Goal: Navigation & Orientation: Find specific page/section

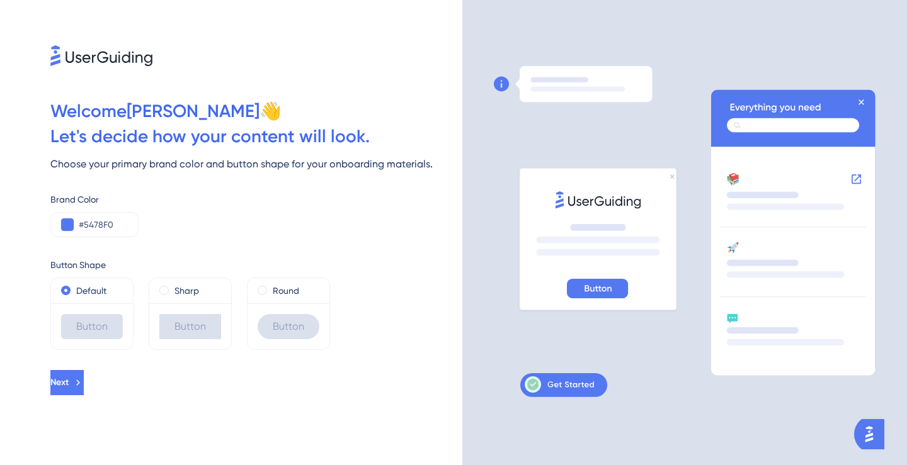
click at [100, 54] on icon at bounding box center [101, 55] width 102 height 21
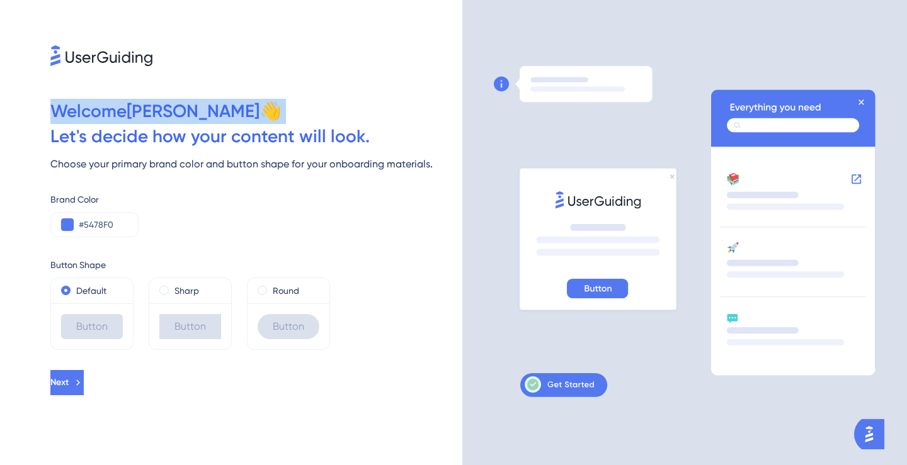
click at [100, 54] on icon at bounding box center [101, 55] width 102 height 21
click at [96, 112] on div "Welcome [PERSON_NAME] 👋" at bounding box center [256, 111] width 412 height 25
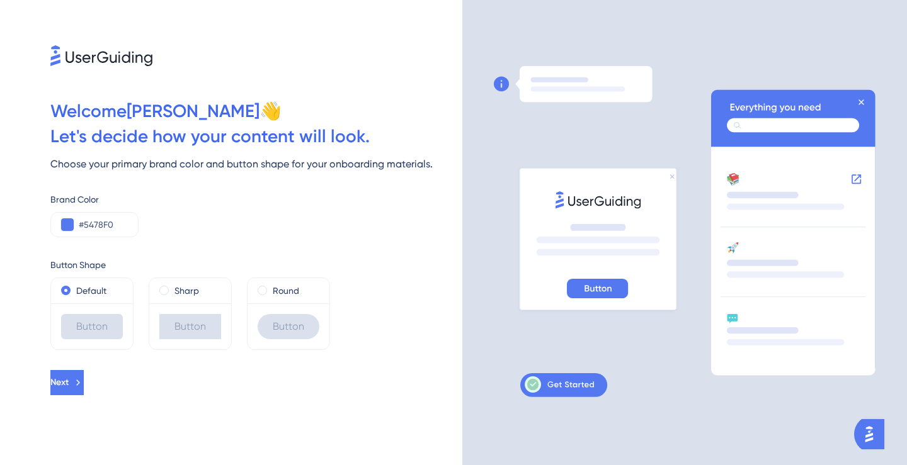
click at [130, 128] on div "Let ' s decide how your content will look." at bounding box center [256, 136] width 412 height 25
click at [69, 383] on span "Next" at bounding box center [59, 382] width 18 height 15
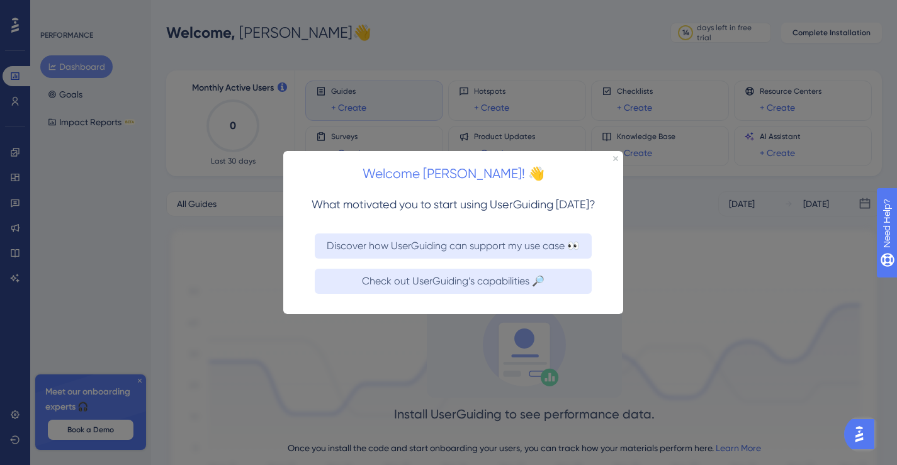
click at [606, 164] on h2 "Welcome [PERSON_NAME]! 👋" at bounding box center [453, 173] width 320 height 21
click at [615, 161] on div "Welcome [PERSON_NAME]! 👋" at bounding box center [453, 169] width 340 height 39
click at [617, 161] on div "Welcome [PERSON_NAME]! 👋" at bounding box center [453, 169] width 340 height 39
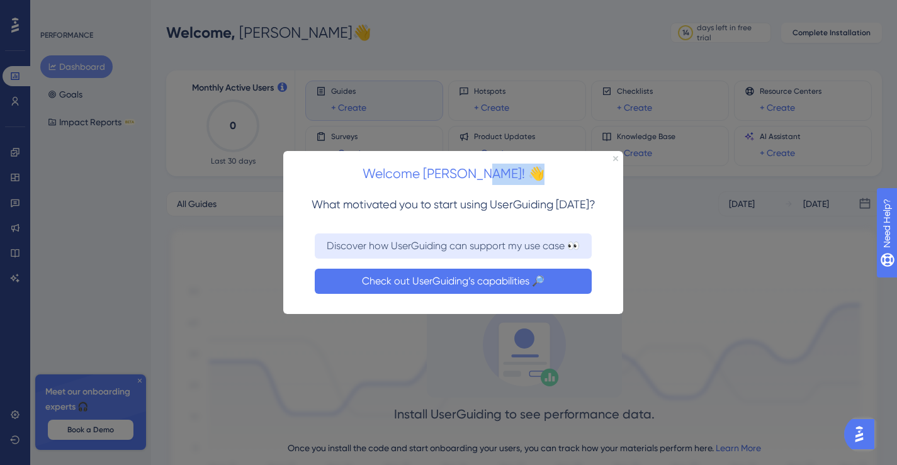
drag, startPoint x: 479, startPoint y: 277, endPoint x: 762, endPoint y: 428, distance: 321.1
click at [479, 277] on button "Check out UserGuiding’s capabilities 🔎" at bounding box center [453, 280] width 277 height 25
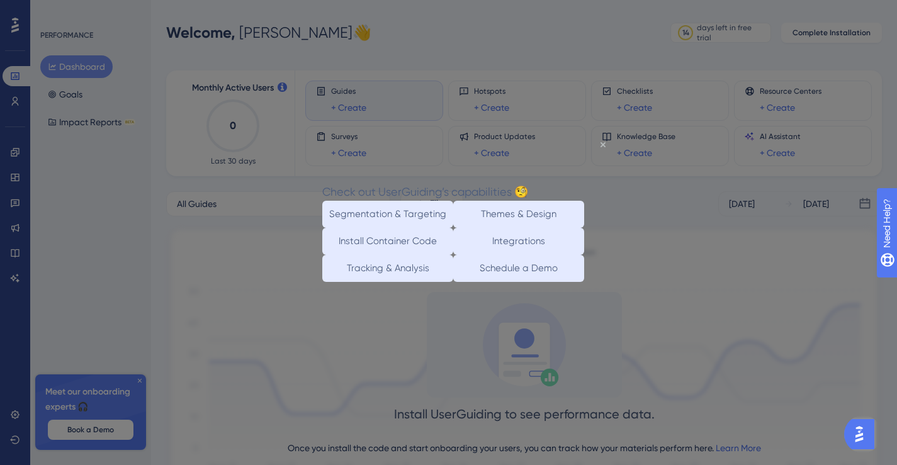
click at [604, 143] on icon "Close Preview" at bounding box center [603, 144] width 5 height 5
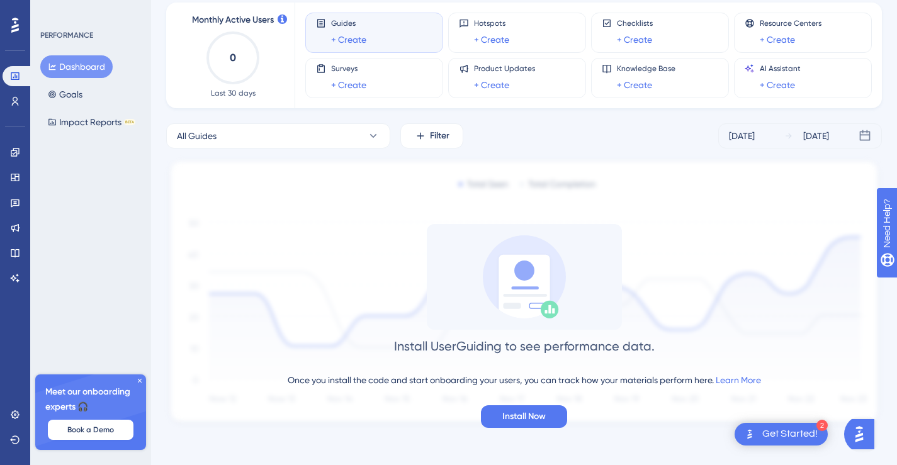
scroll to position [71, 0]
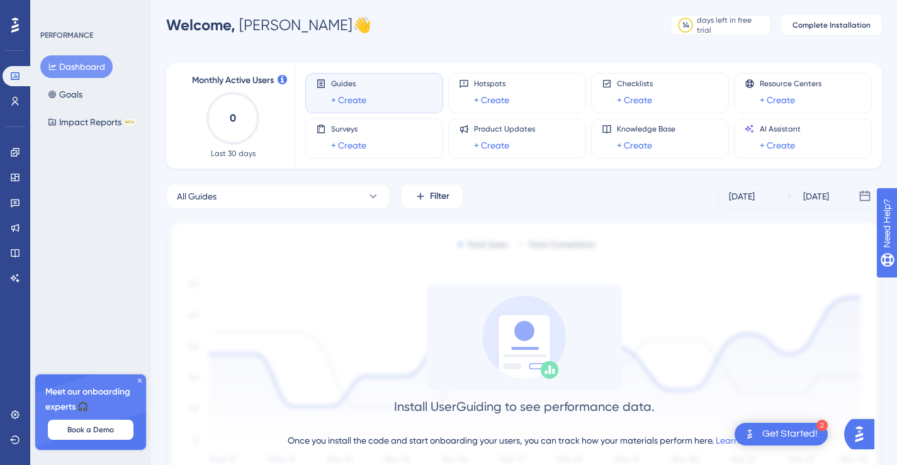
click at [140, 382] on icon at bounding box center [140, 381] width 8 height 8
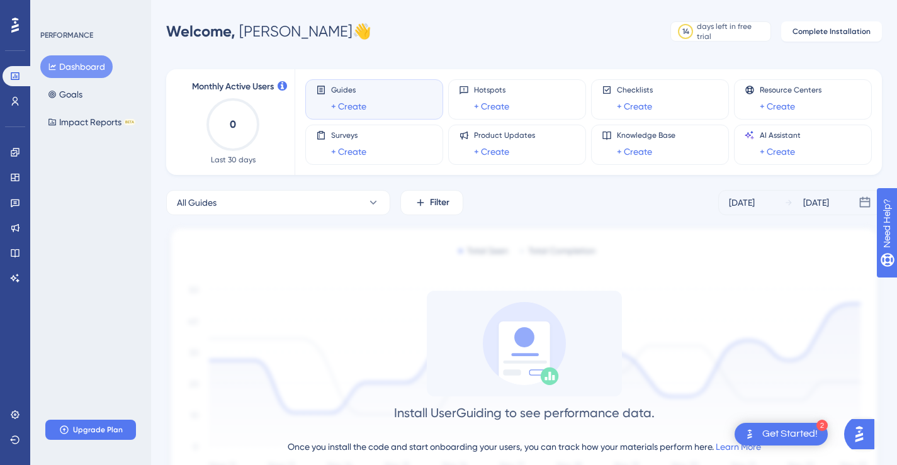
scroll to position [0, 0]
click at [69, 96] on button "Goals" at bounding box center [65, 94] width 50 height 23
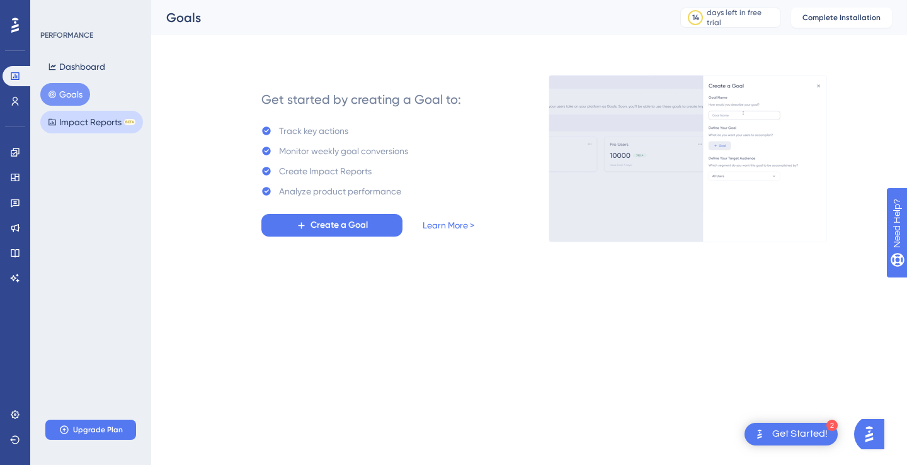
click at [80, 133] on button "Impact Reports BETA" at bounding box center [91, 122] width 103 height 23
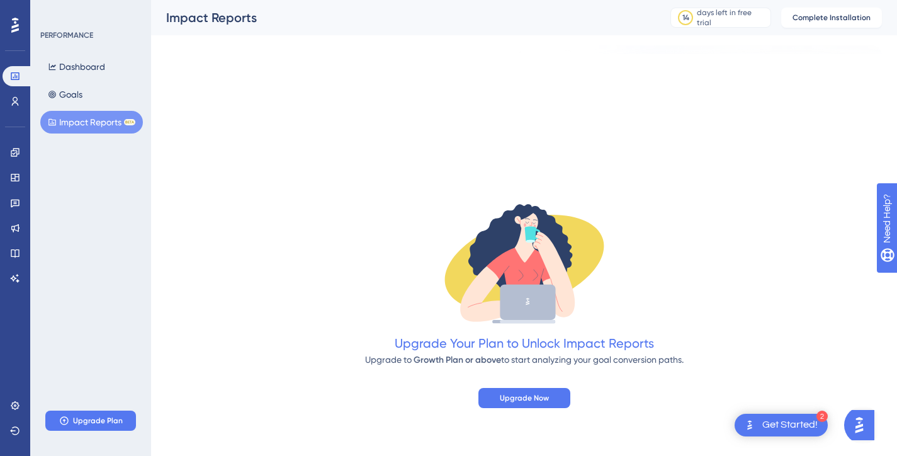
click at [60, 79] on div "Dashboard Goals Impact Reports BETA" at bounding box center [91, 94] width 102 height 78
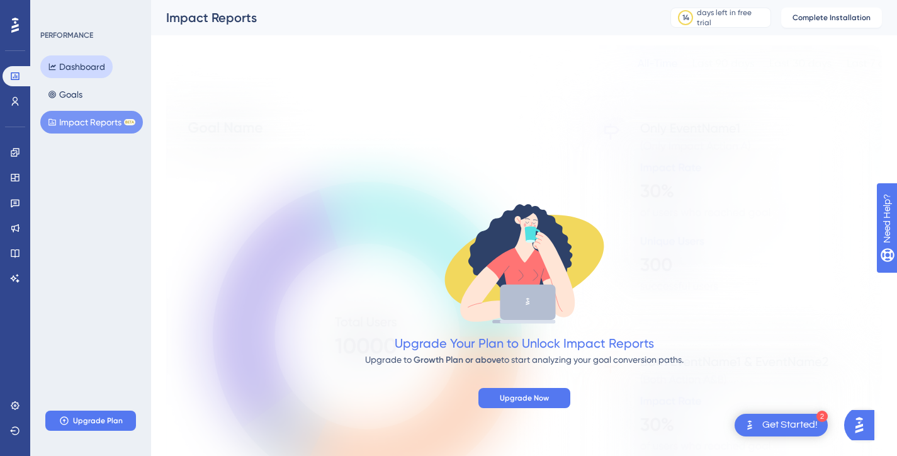
click at [81, 62] on button "Dashboard" at bounding box center [76, 66] width 72 height 23
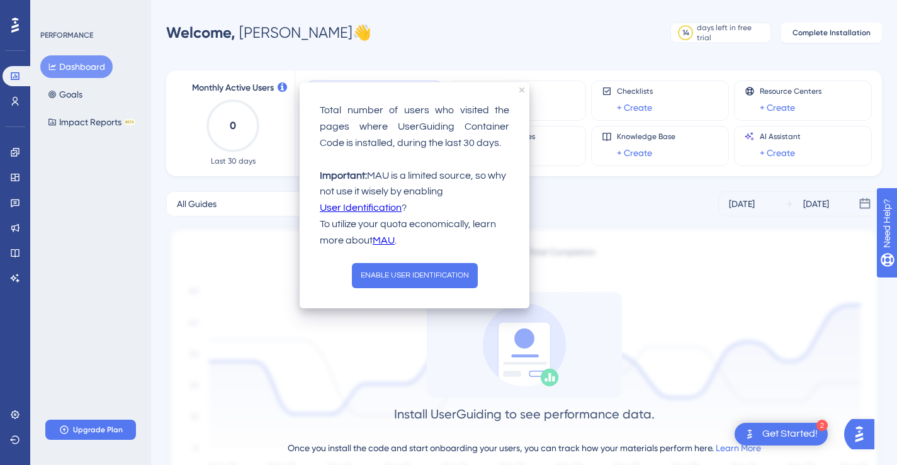
click at [10, 29] on div at bounding box center [15, 25] width 20 height 20
